Goal: Task Accomplishment & Management: Use online tool/utility

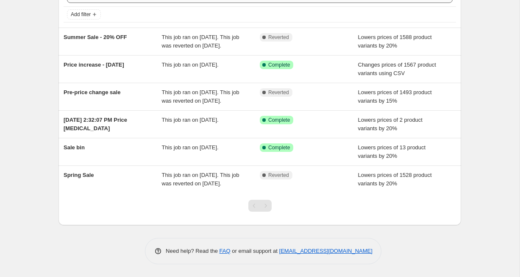
scroll to position [55, 0]
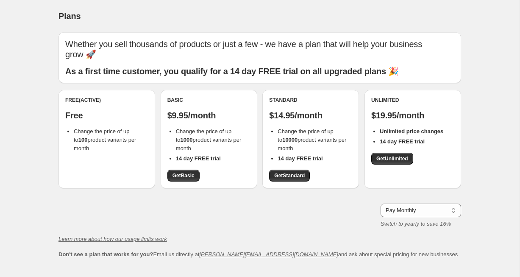
click at [219, 154] on li "14 day FREE trial" at bounding box center [213, 158] width 75 height 8
click at [287, 172] on span "Get Standard" at bounding box center [289, 175] width 30 height 7
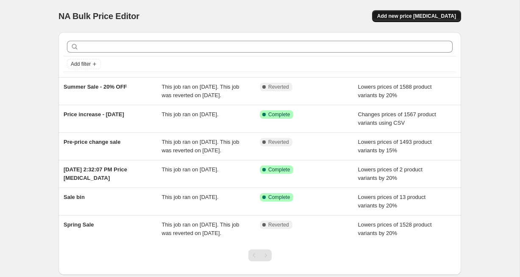
click at [423, 19] on span "Add new price [MEDICAL_DATA]" at bounding box center [416, 16] width 79 height 7
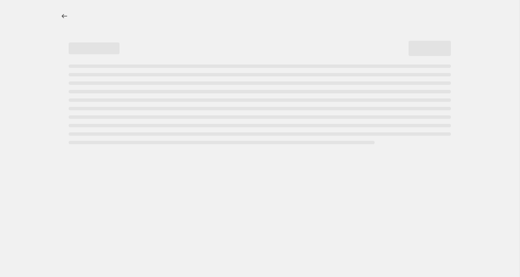
select select "percentage"
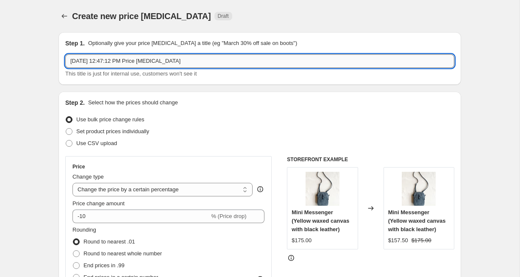
click at [176, 62] on input "[DATE] 12:47:12 PM Price [MEDICAL_DATA]" at bounding box center [259, 61] width 389 height 14
type input "Back to School Sale"
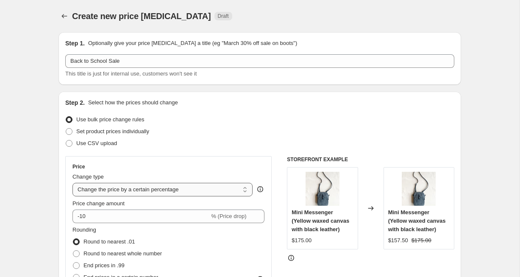
click at [115, 194] on select "Change the price to a certain amount Change the price by a certain amount Chang…" at bounding box center [162, 190] width 180 height 14
click at [72, 183] on select "Change the price to a certain amount Change the price by a certain amount Chang…" at bounding box center [162, 190] width 180 height 14
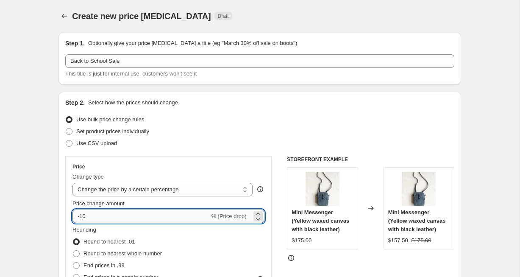
click at [100, 215] on input "-10" at bounding box center [140, 216] width 137 height 14
type input "-1"
type input "-20"
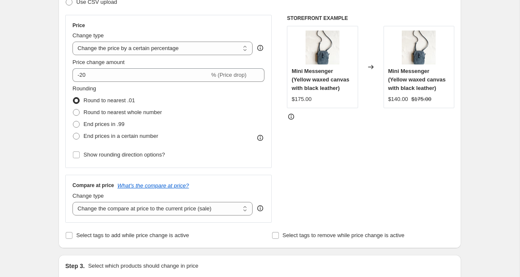
scroll to position [145, 0]
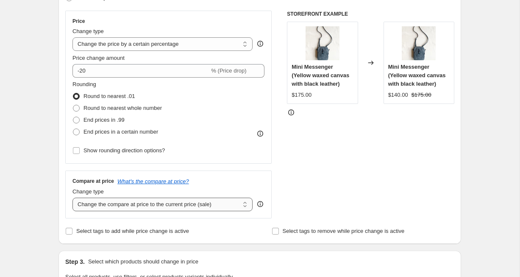
click at [147, 205] on select "Change the compare at price to the current price (sale) Change the compare at p…" at bounding box center [162, 204] width 180 height 14
click at [72, 197] on select "Change the compare at price to the current price (sale) Change the compare at p…" at bounding box center [162, 204] width 180 height 14
click at [316, 181] on div "STOREFRONT EXAMPLE Mini Messenger (Yellow waxed canvas with black leather) $175…" at bounding box center [370, 115] width 167 height 208
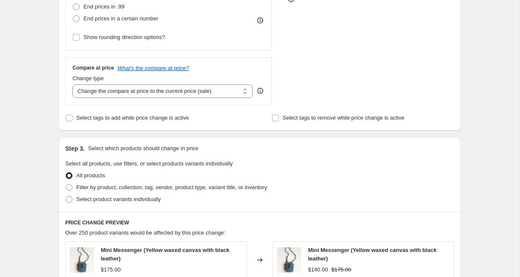
scroll to position [259, 0]
click at [120, 187] on span "Filter by product, collection, tag, vendor, product type, variant title, or inv…" at bounding box center [171, 186] width 191 height 6
click at [66, 184] on input "Filter by product, collection, tag, vendor, product type, variant title, or inv…" at bounding box center [66, 183] width 0 height 0
radio input "true"
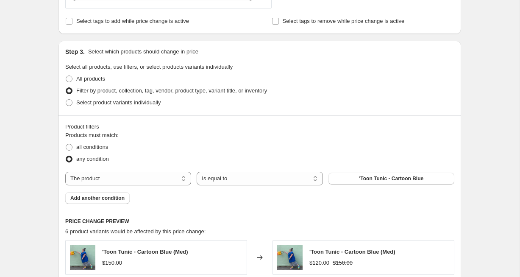
scroll to position [353, 0]
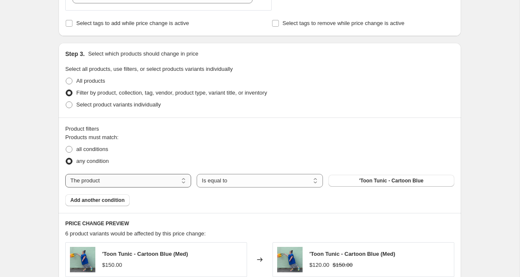
click at [164, 180] on select "The product The product's collection The product's tag The product's vendor The…" at bounding box center [128, 181] width 126 height 14
select select "collection"
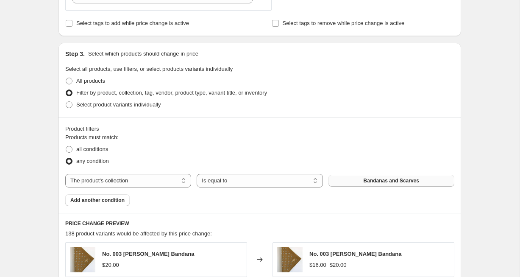
click at [394, 183] on span "Bandanas and Scarves" at bounding box center [390, 180] width 55 height 7
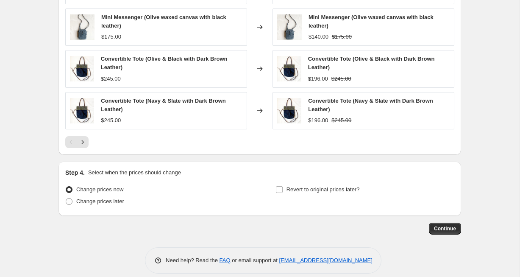
scroll to position [669, 0]
click at [69, 200] on span at bounding box center [69, 201] width 7 height 7
click at [66, 199] on input "Change prices later" at bounding box center [66, 198] width 0 height 0
radio input "true"
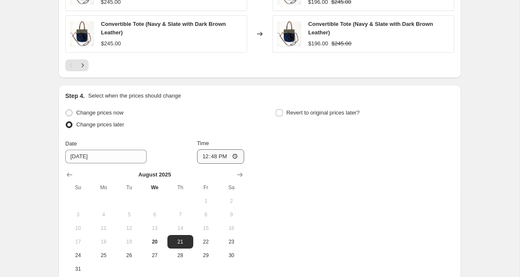
scroll to position [747, 0]
click at [177, 240] on span "21" at bounding box center [180, 240] width 19 height 7
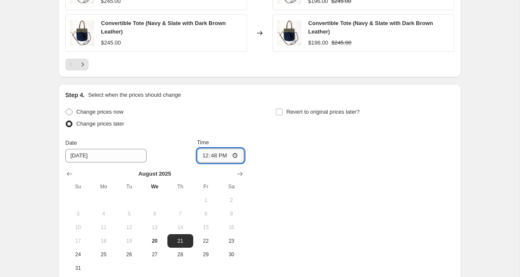
click at [211, 155] on input "12:48" at bounding box center [220, 155] width 47 height 14
type input "00:01"
click at [280, 111] on input "Revert to original prices later?" at bounding box center [279, 111] width 7 height 7
checkbox input "true"
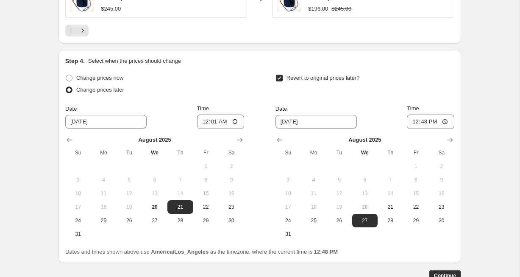
scroll to position [785, 0]
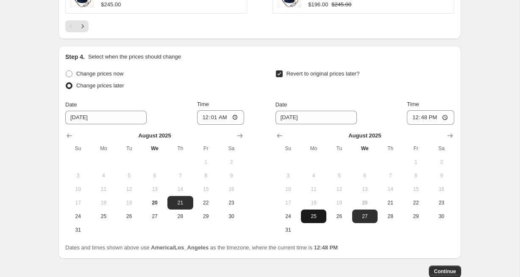
click at [313, 216] on span "25" at bounding box center [313, 216] width 19 height 7
type input "[DATE]"
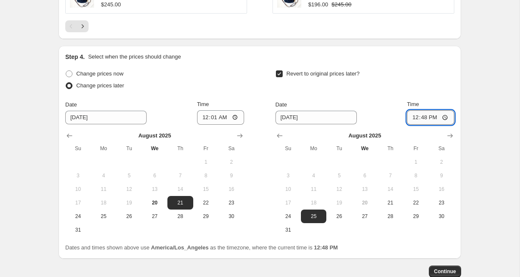
click at [413, 116] on input "12:48" at bounding box center [430, 117] width 47 height 14
type input "23:59"
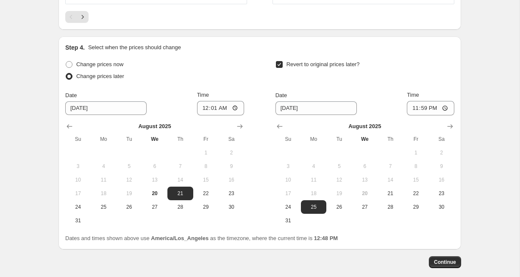
scroll to position [797, 0]
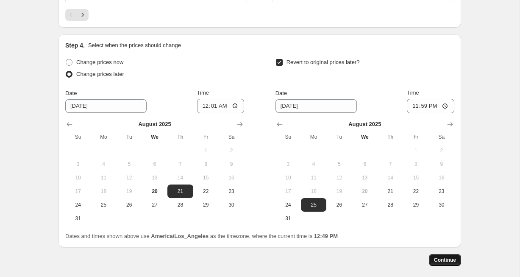
click at [441, 258] on span "Continue" at bounding box center [445, 259] width 22 height 7
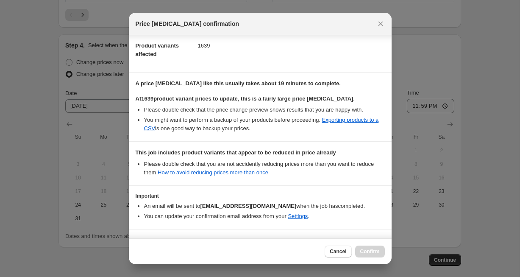
scroll to position [124, 0]
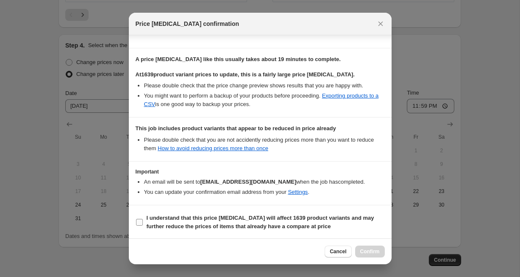
click at [137, 220] on input "I understand that this price [MEDICAL_DATA] will affect 1639 product variants a…" at bounding box center [139, 222] width 7 height 7
checkbox input "true"
click at [369, 251] on span "Confirm" at bounding box center [369, 251] width 19 height 7
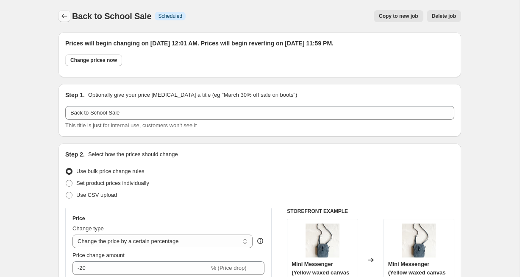
click at [63, 14] on icon "Price change jobs" at bounding box center [64, 16] width 8 height 8
